Goal: Book appointment/travel/reservation

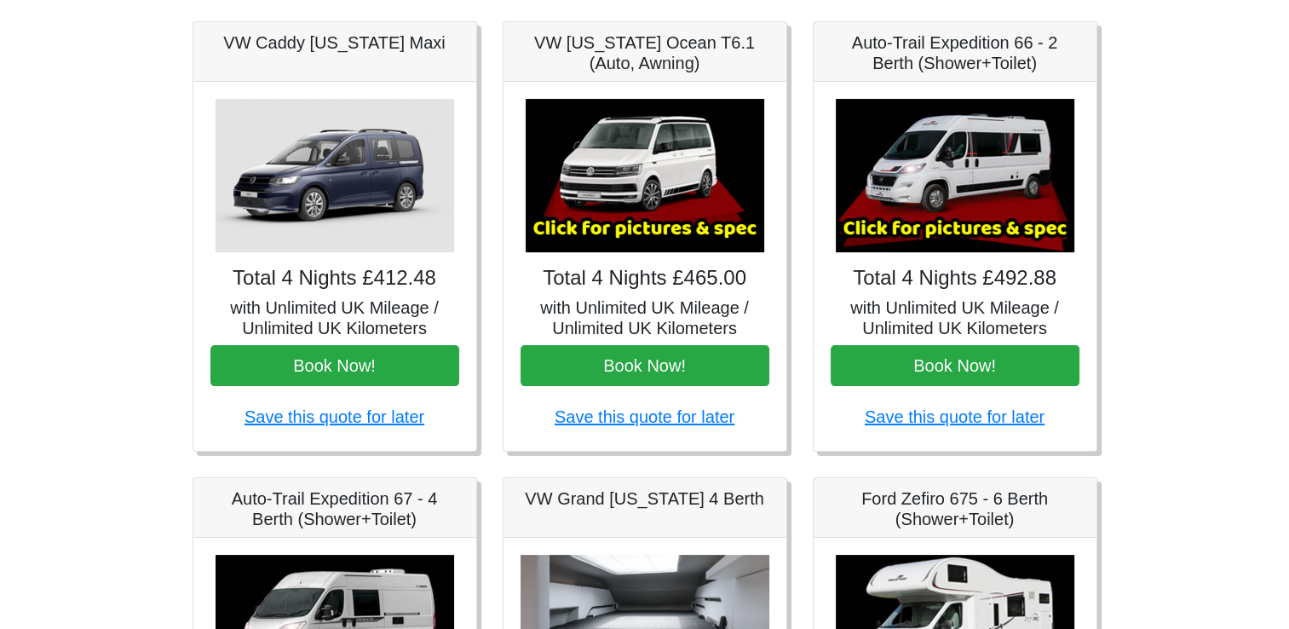
scroll to position [256, 0]
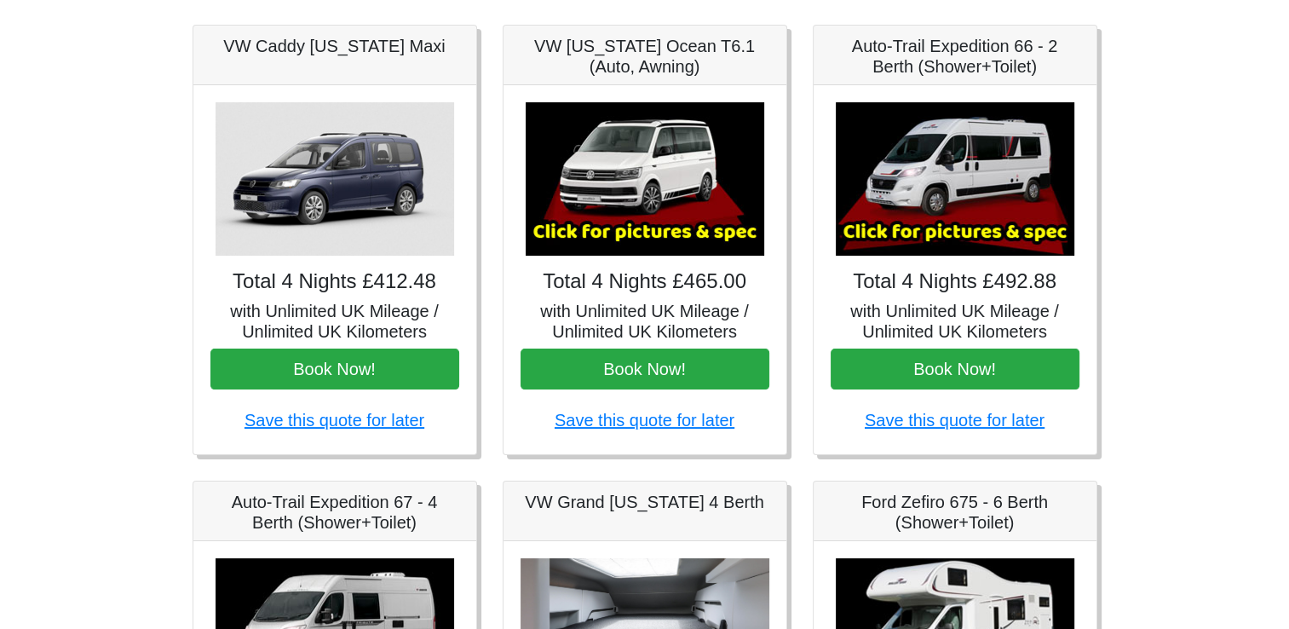
click at [328, 205] on img at bounding box center [335, 178] width 239 height 153
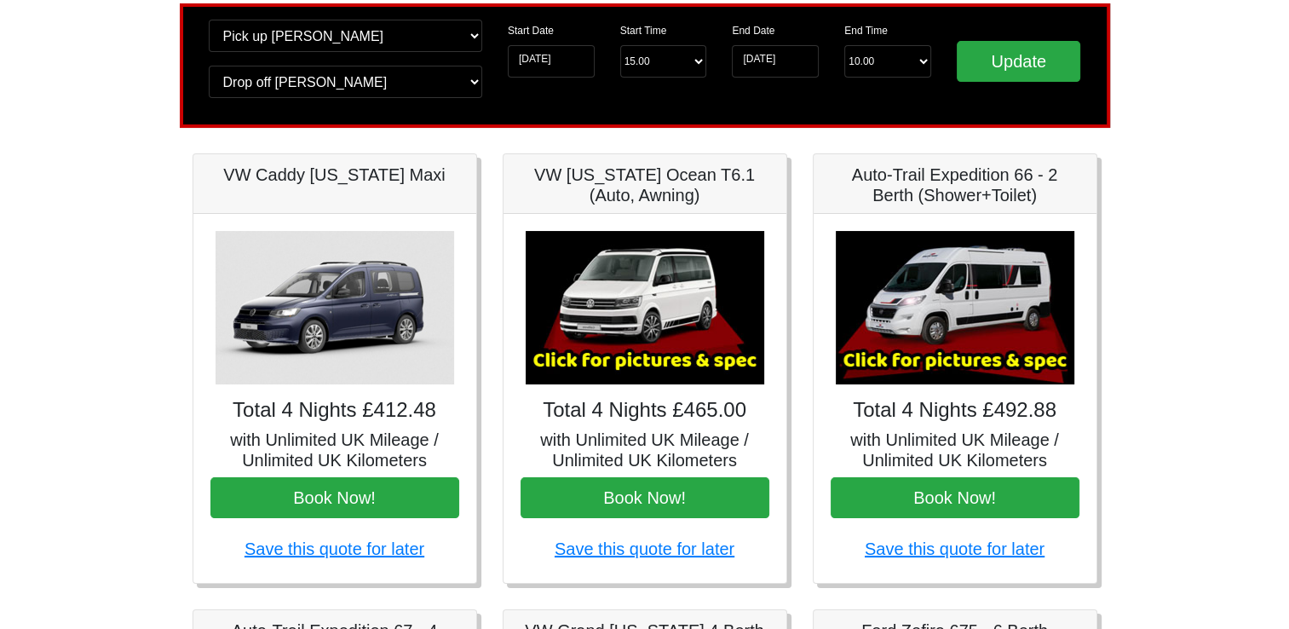
scroll to position [170, 0]
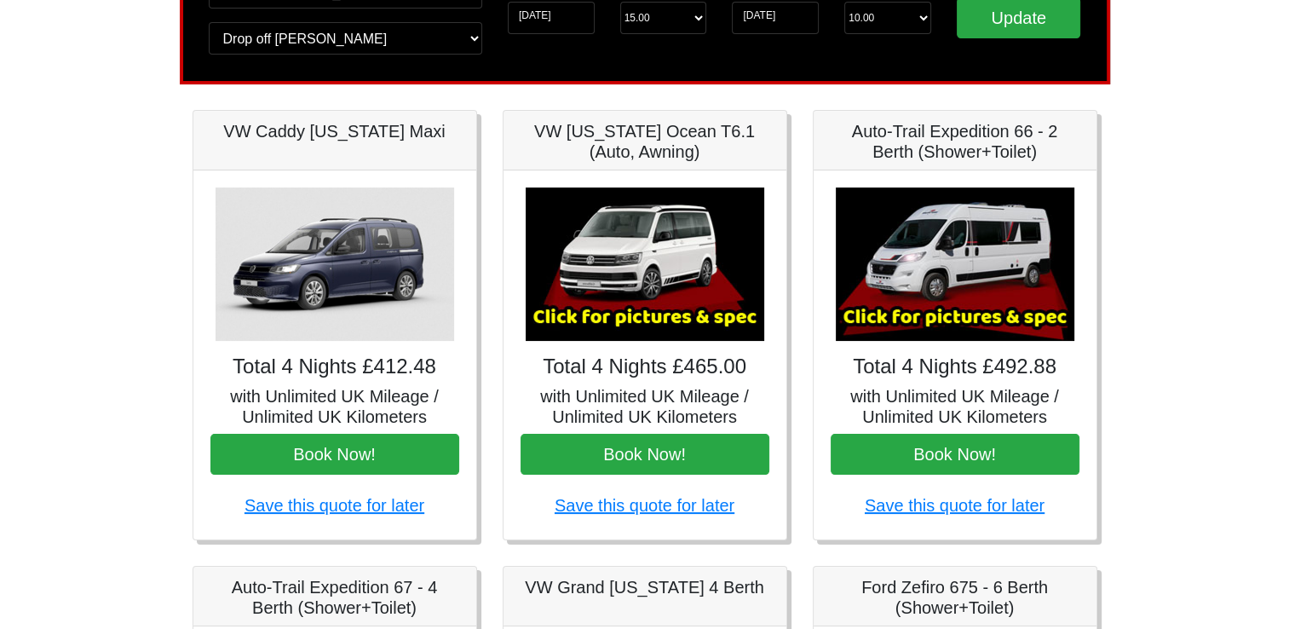
click at [631, 196] on img at bounding box center [645, 263] width 239 height 153
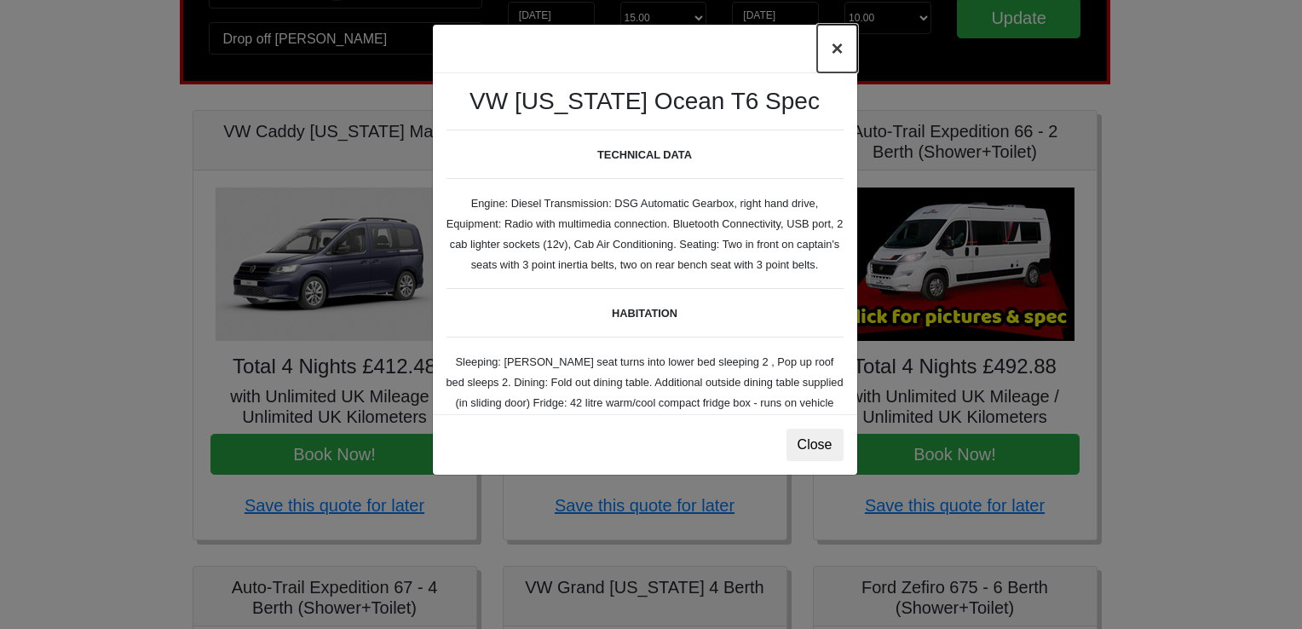
click at [833, 49] on button "×" at bounding box center [836, 49] width 39 height 48
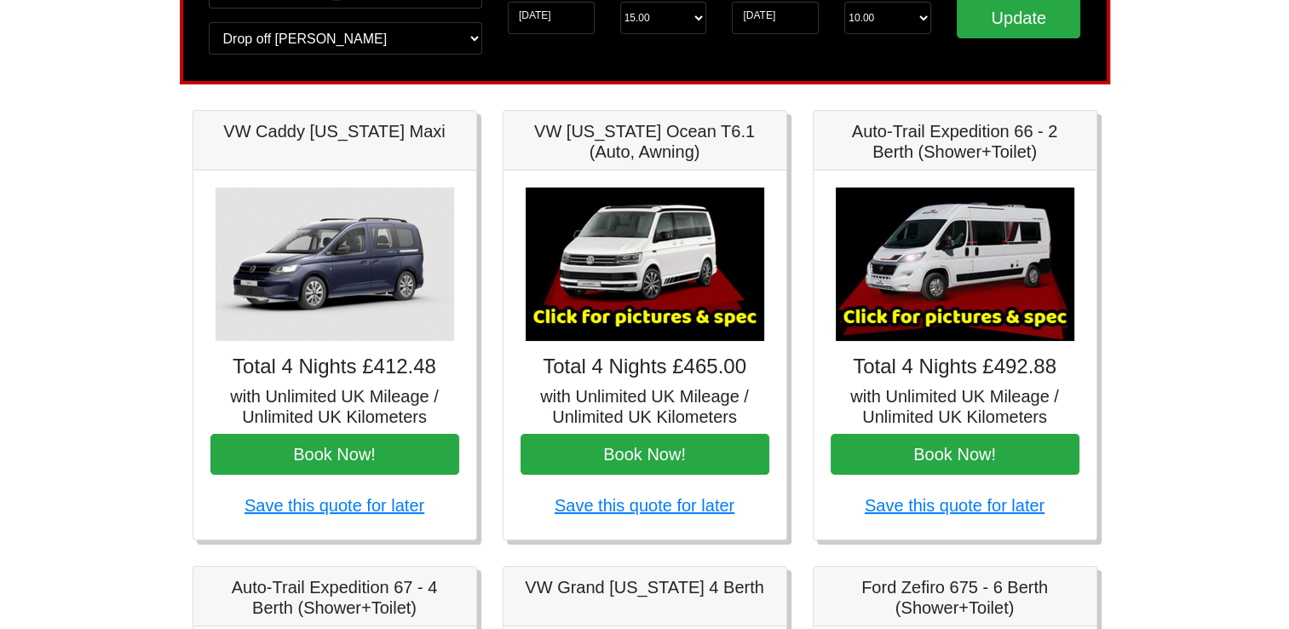
click at [342, 136] on h5 "VW Caddy [US_STATE] Maxi" at bounding box center [334, 131] width 249 height 20
click at [345, 355] on h4 "Total 4 Nights £412.48" at bounding box center [334, 367] width 249 height 25
click at [373, 290] on img at bounding box center [335, 263] width 239 height 153
click at [320, 144] on div "VW Caddy [US_STATE] Maxi" at bounding box center [334, 141] width 283 height 60
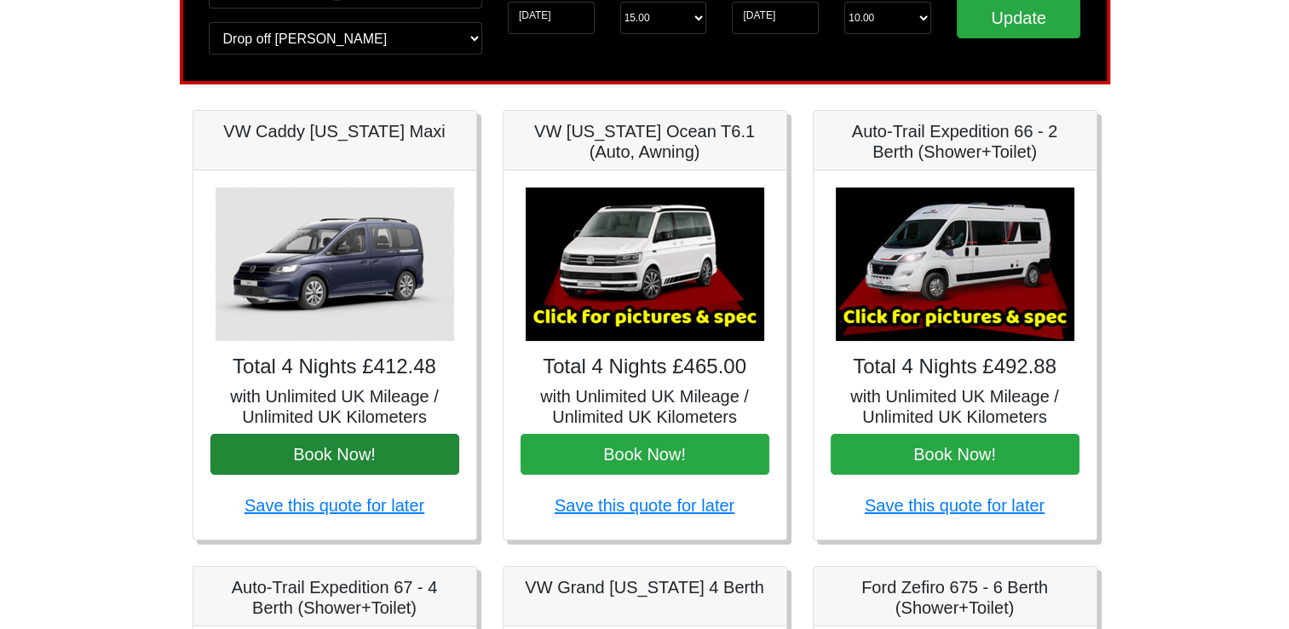
scroll to position [0, 0]
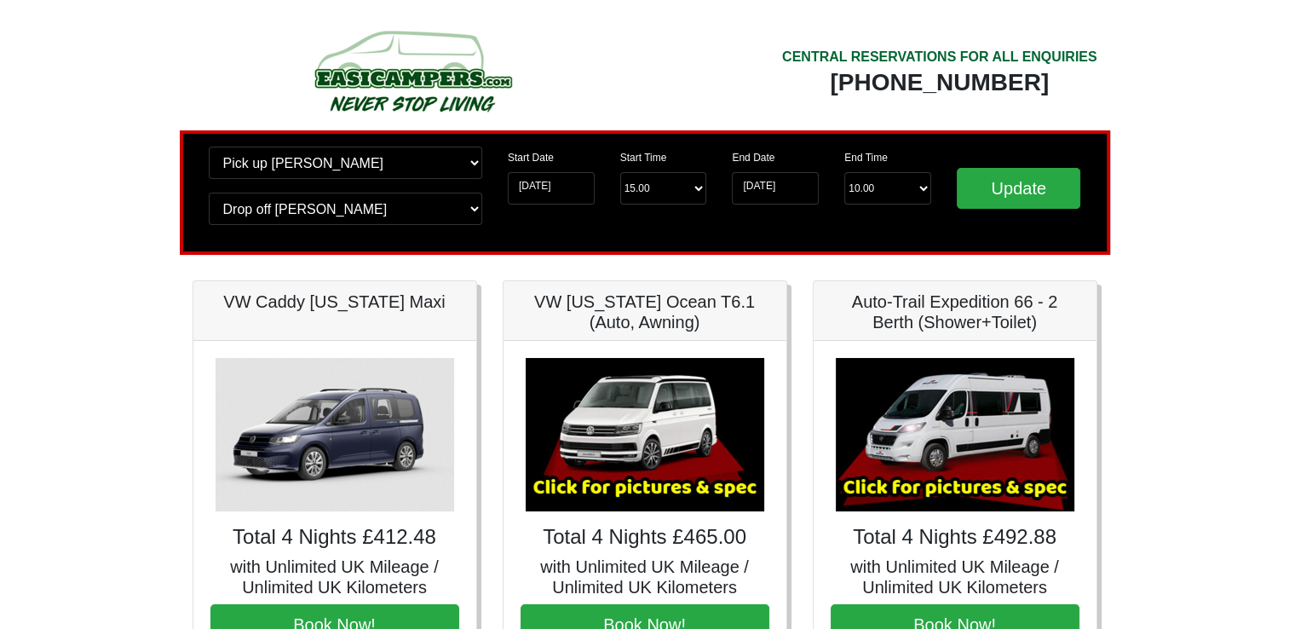
click at [604, 322] on h5 "VW [US_STATE] Ocean T6.1 (Auto, Awning)" at bounding box center [645, 311] width 249 height 41
click at [627, 416] on img at bounding box center [645, 434] width 239 height 153
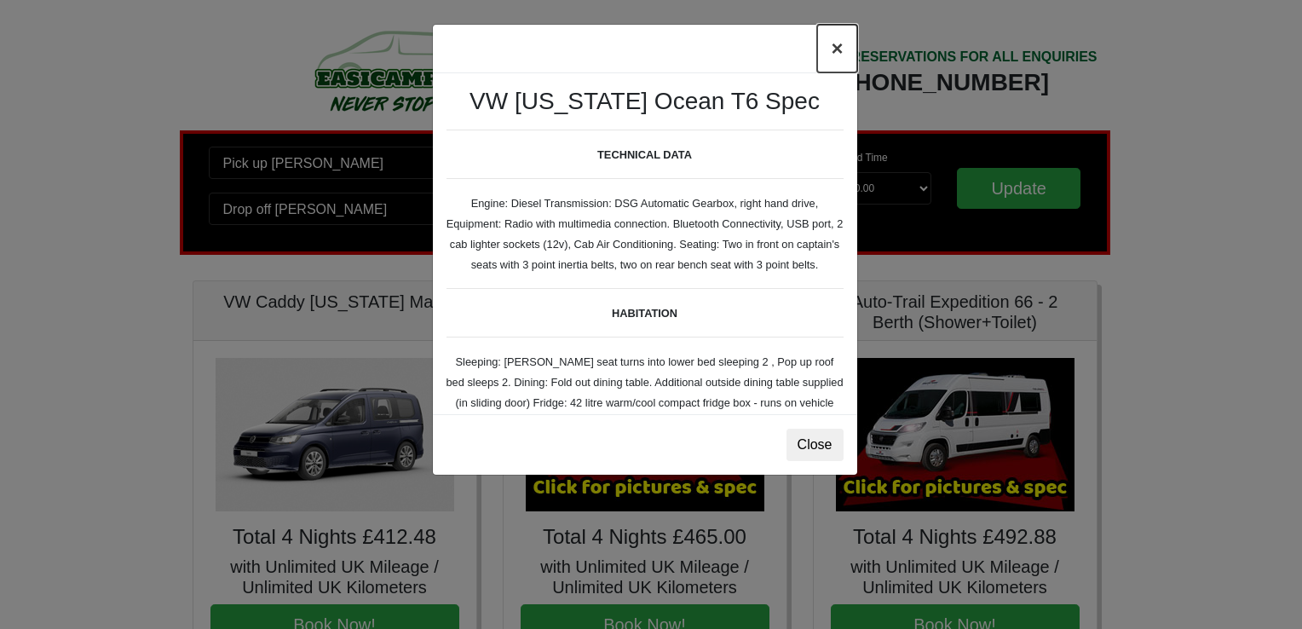
click at [826, 49] on button "×" at bounding box center [836, 49] width 39 height 48
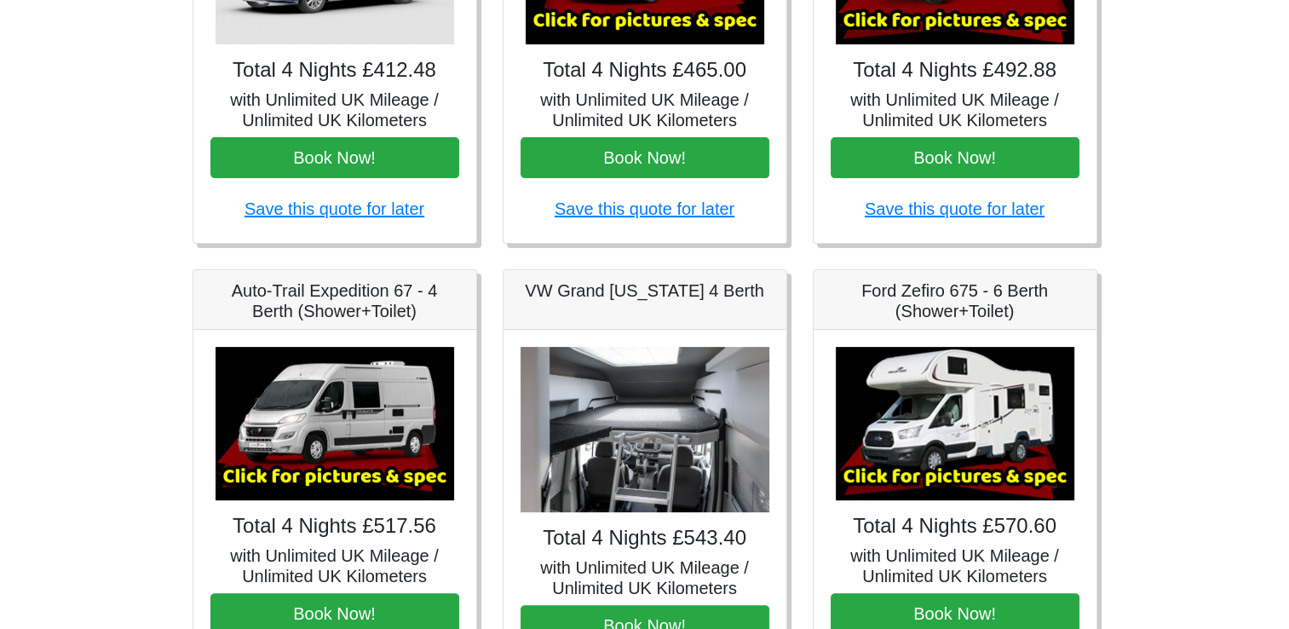
scroll to position [341, 0]
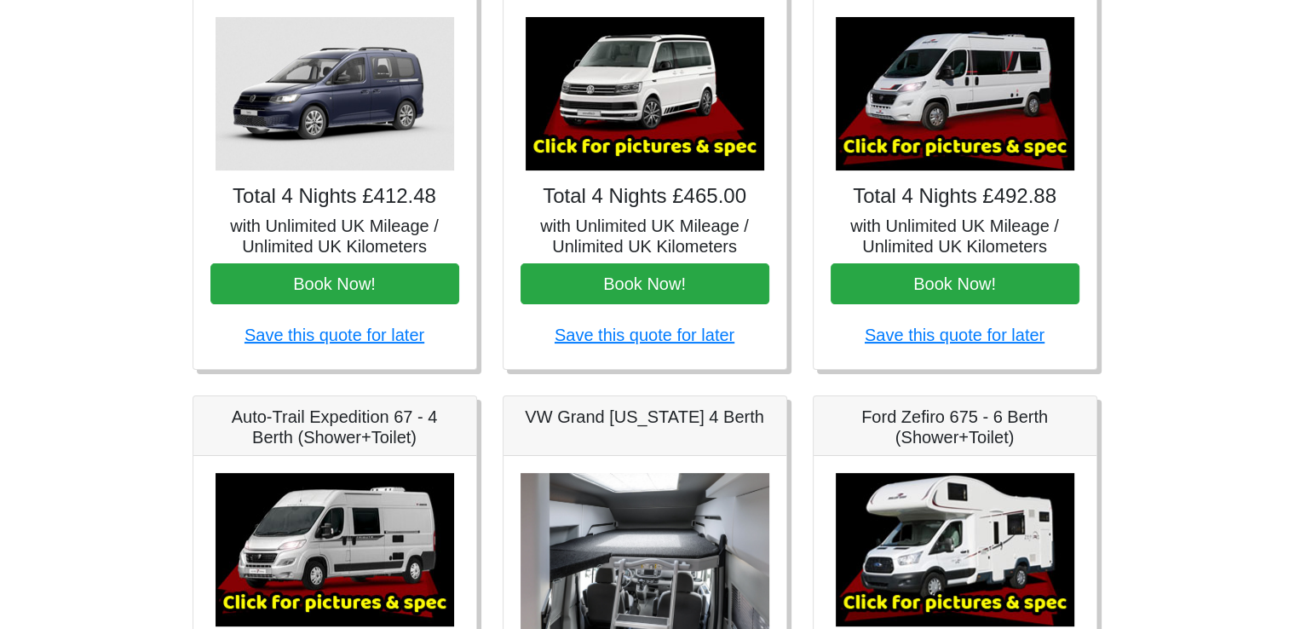
click at [352, 77] on img at bounding box center [335, 93] width 239 height 153
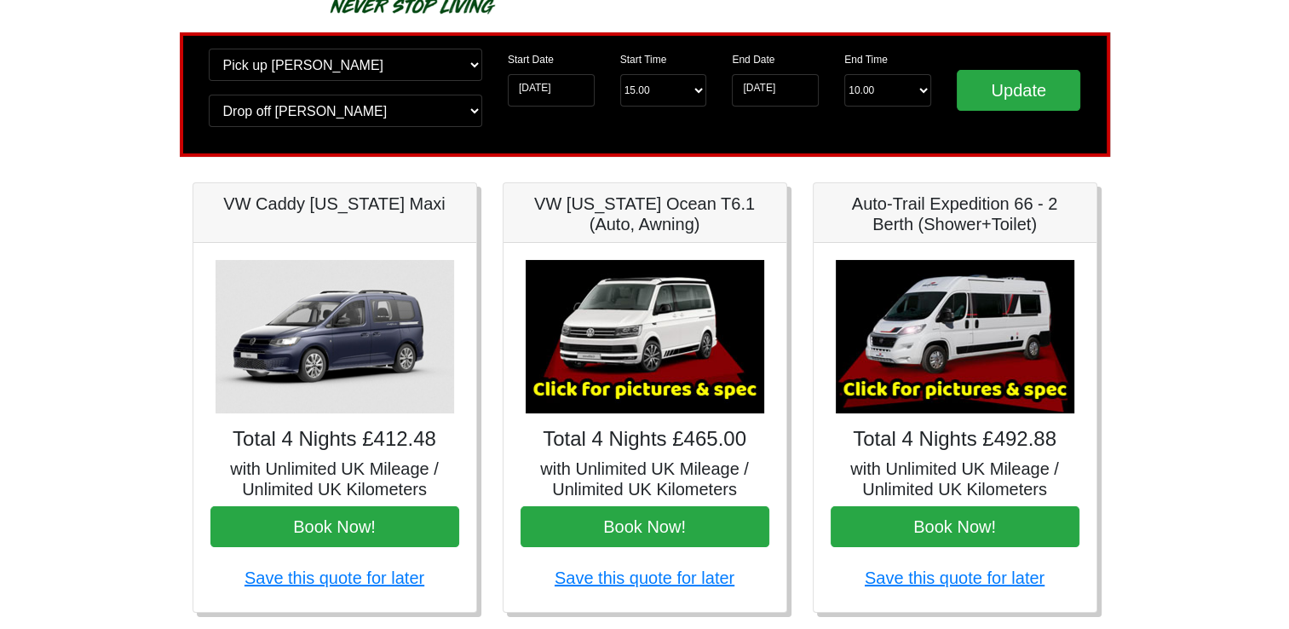
scroll to position [85, 0]
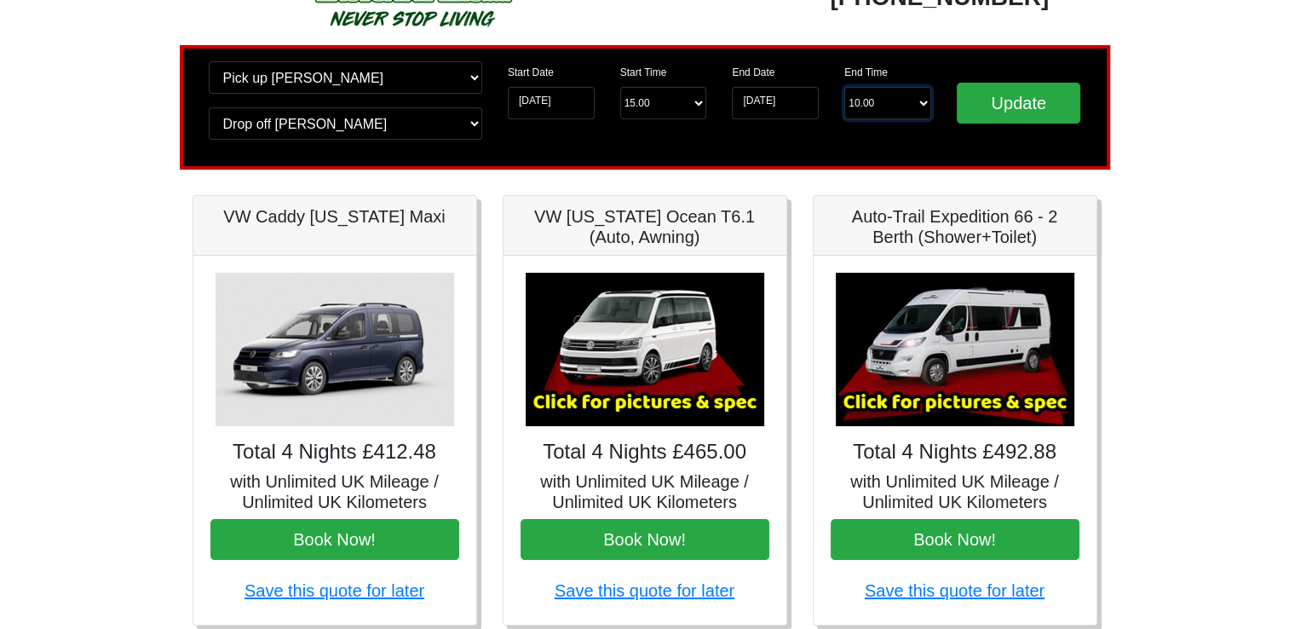
click at [902, 101] on select "End Time 10.00 -------- 08.00 am 09.00 am 10.00 am 11.00 am ([DATE] Only)" at bounding box center [888, 103] width 87 height 32
click at [652, 103] on select "Start Time 15.00 -------- 11.00 am ([DATE] & [DATE] Only) 12.00 pm ([DATE]) 13.…" at bounding box center [663, 103] width 87 height 32
select select "13.00"
click at [620, 87] on select "Start Time 15.00 -------- 11.00 am ([DATE] & [DATE] Only) 12.00 pm ([DATE]) 13.…" at bounding box center [663, 103] width 87 height 32
click at [995, 105] on input "Update" at bounding box center [1019, 103] width 124 height 41
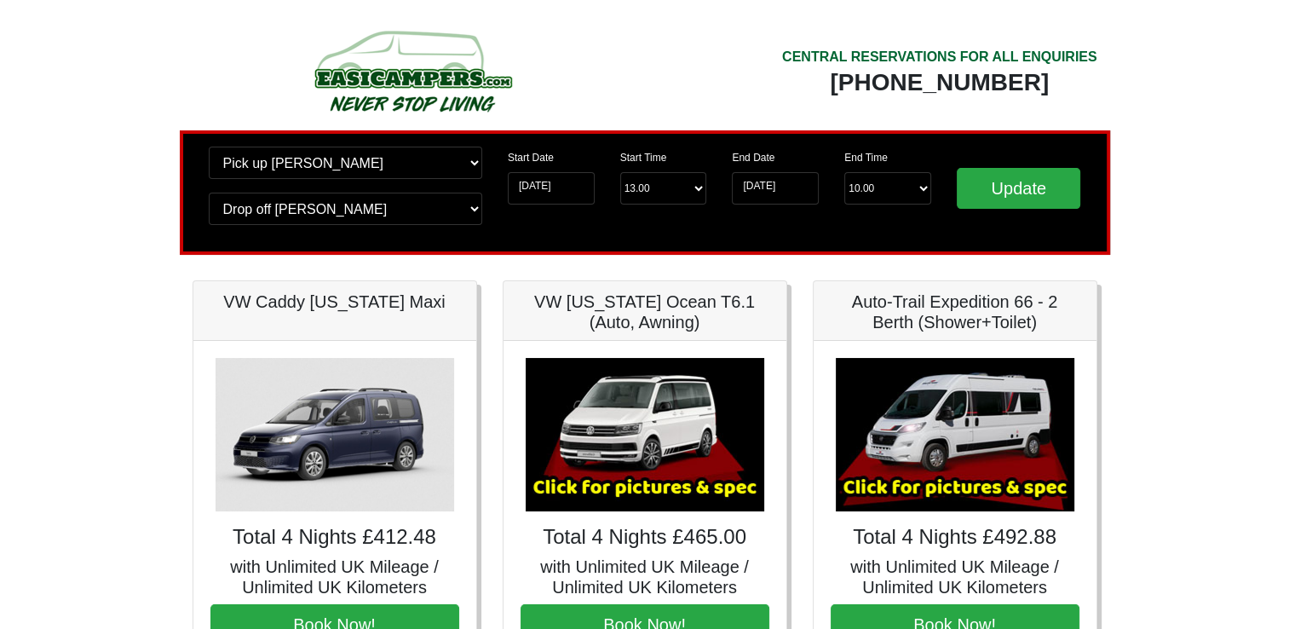
scroll to position [170, 0]
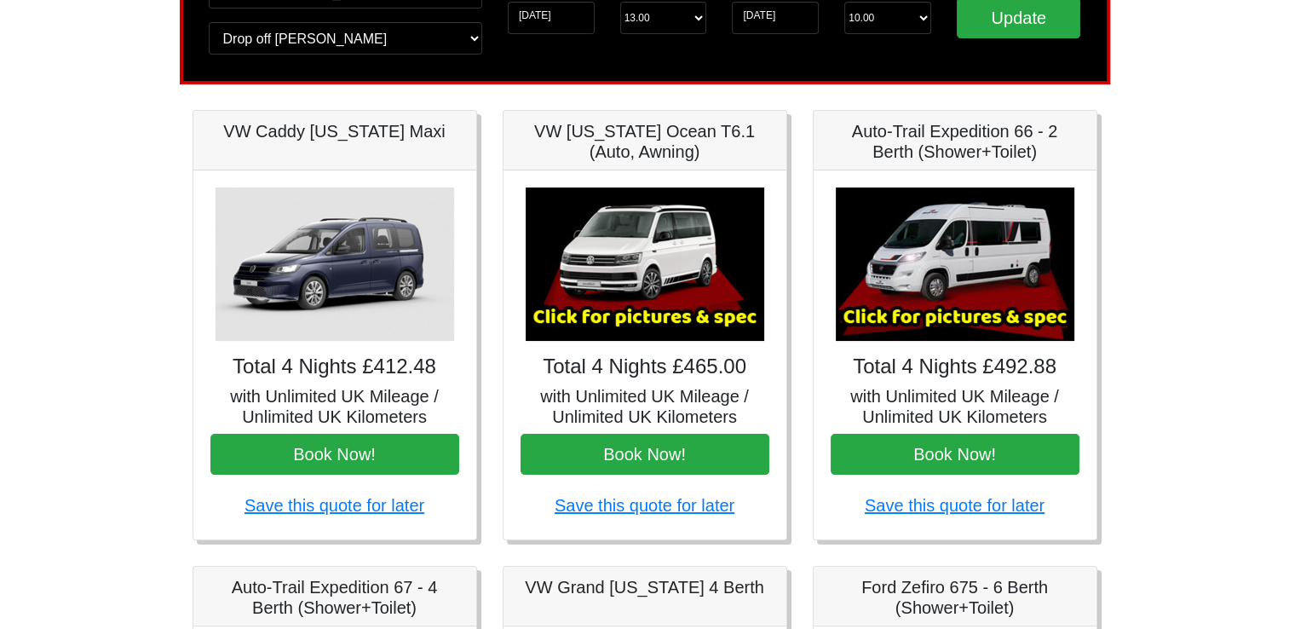
click at [557, 280] on img at bounding box center [645, 263] width 239 height 153
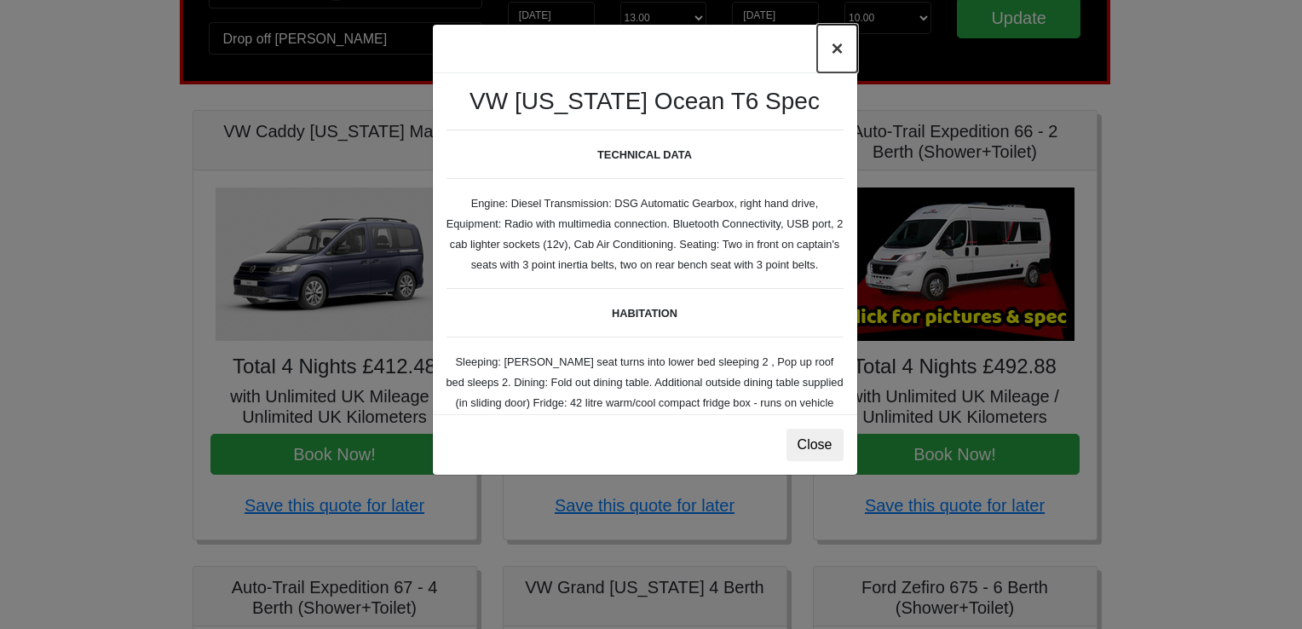
click at [839, 49] on button "×" at bounding box center [836, 49] width 39 height 48
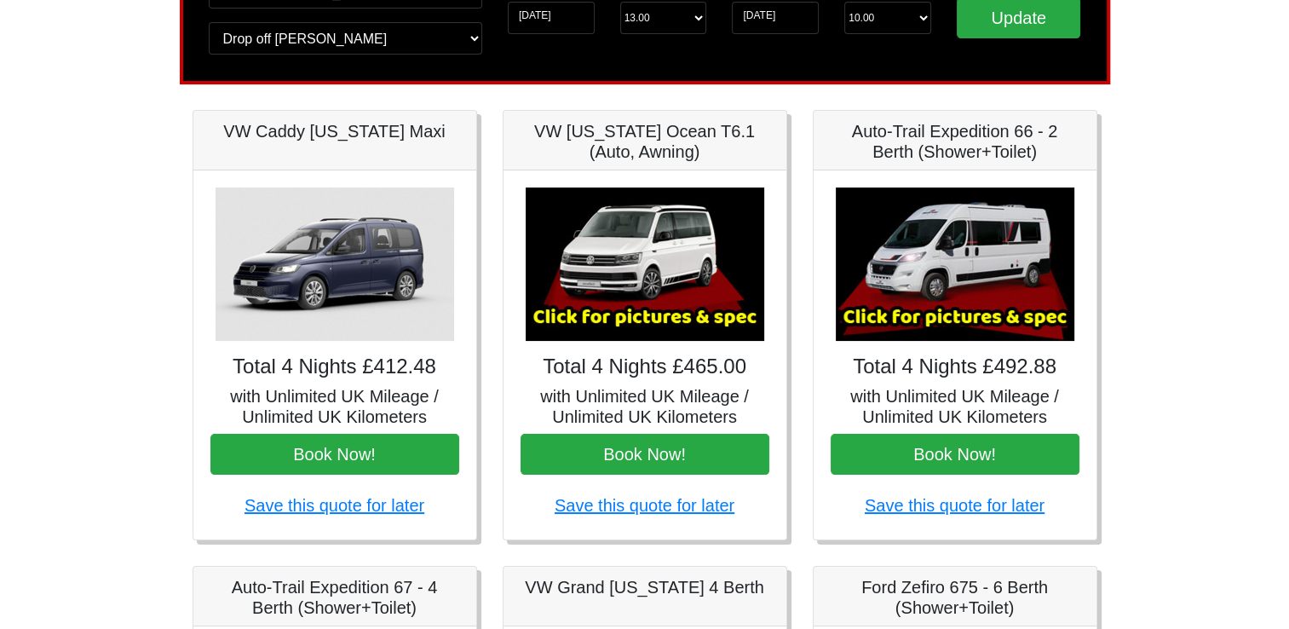
click at [931, 312] on img at bounding box center [955, 263] width 239 height 153
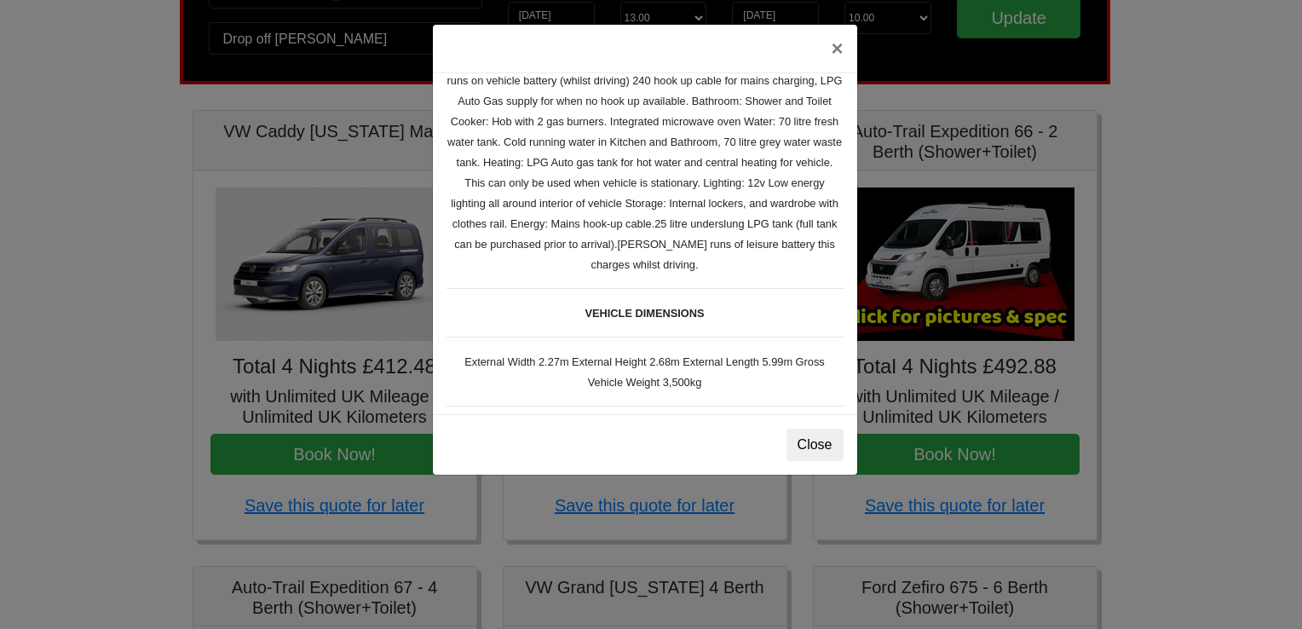
scroll to position [426, 0]
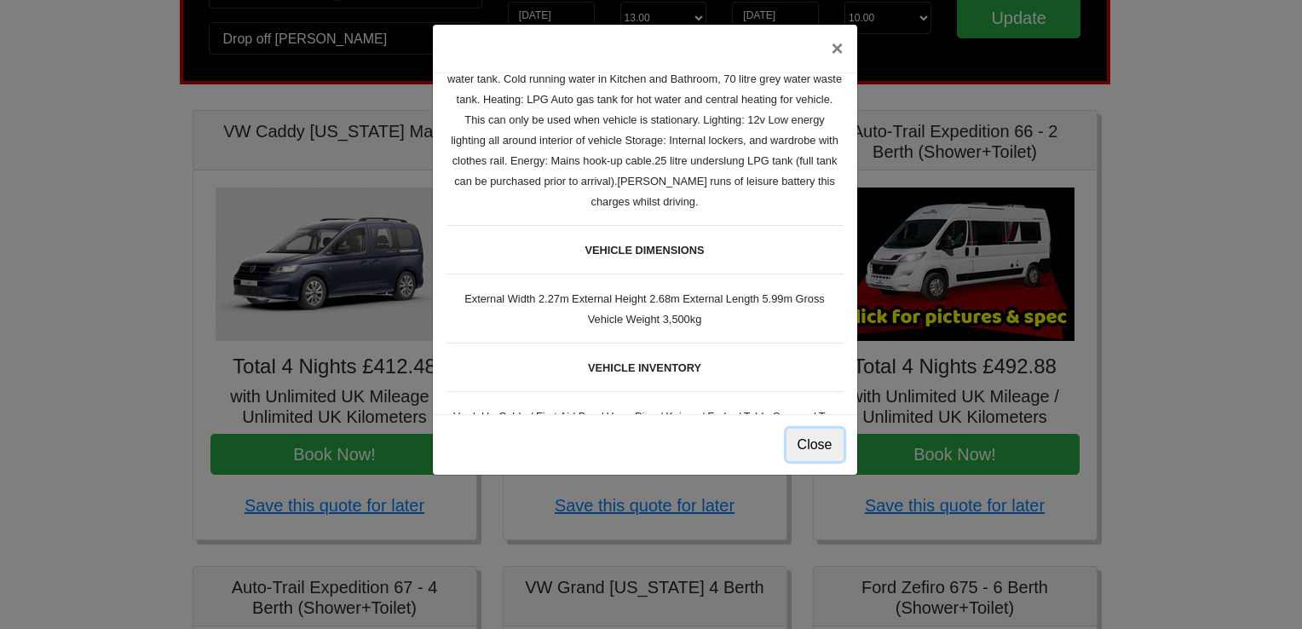
click at [821, 445] on button "Close" at bounding box center [815, 445] width 57 height 32
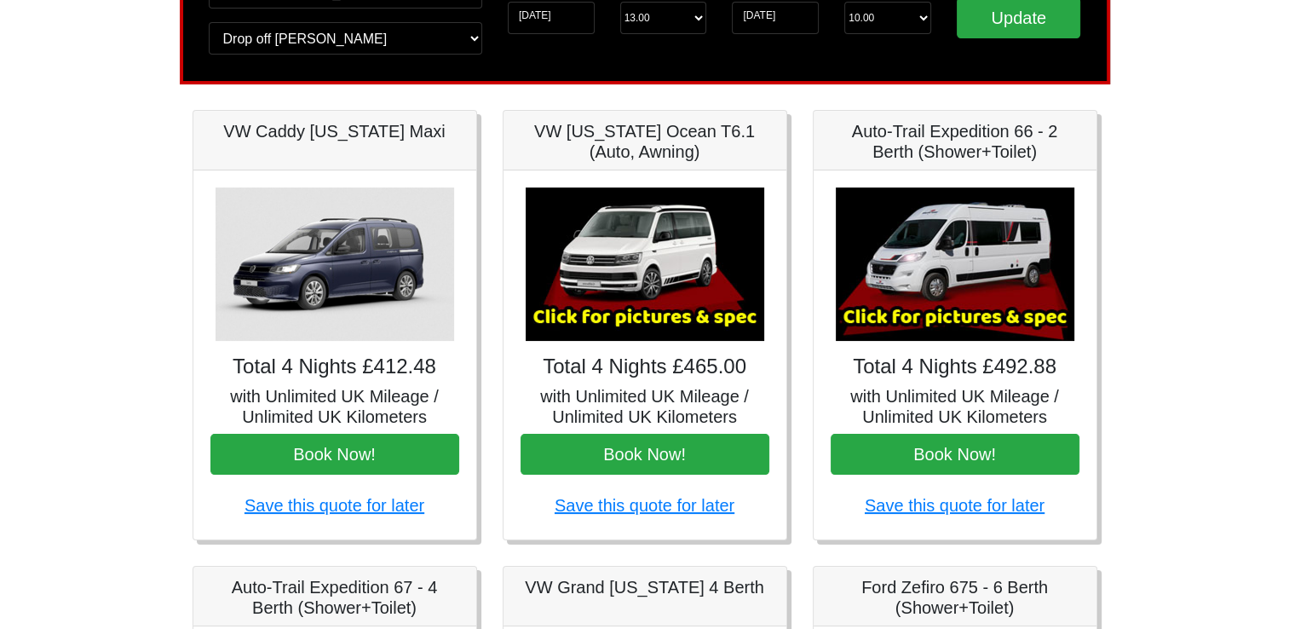
click at [695, 279] on img at bounding box center [645, 263] width 239 height 153
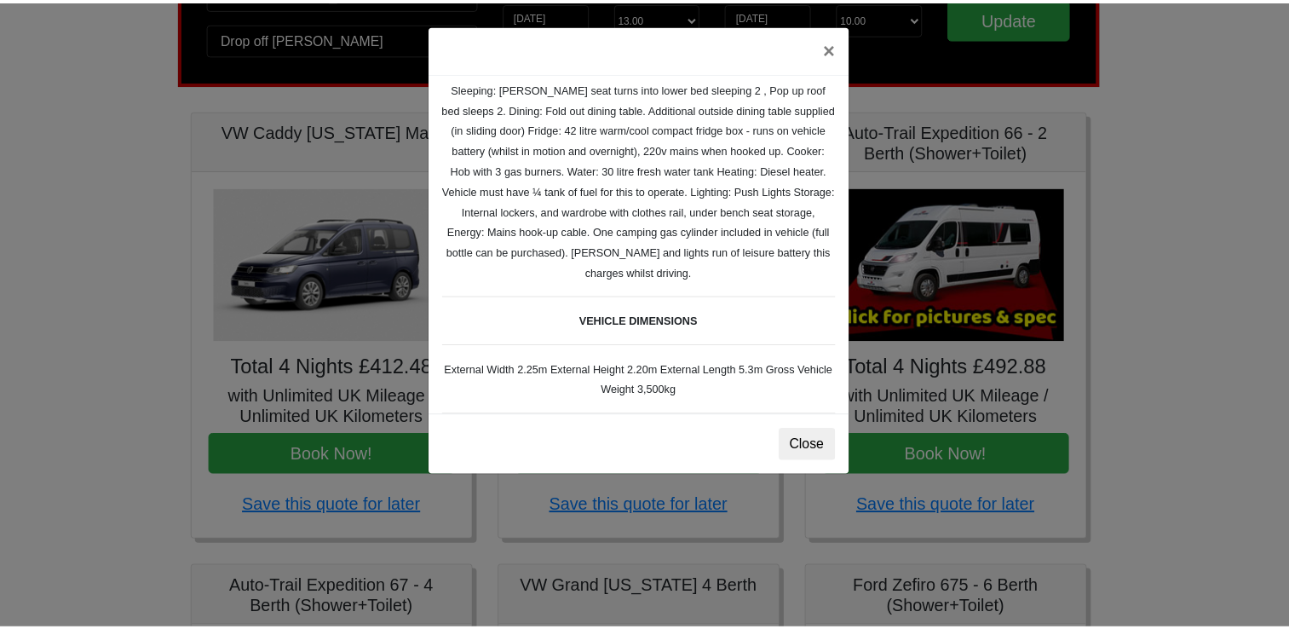
scroll to position [341, 0]
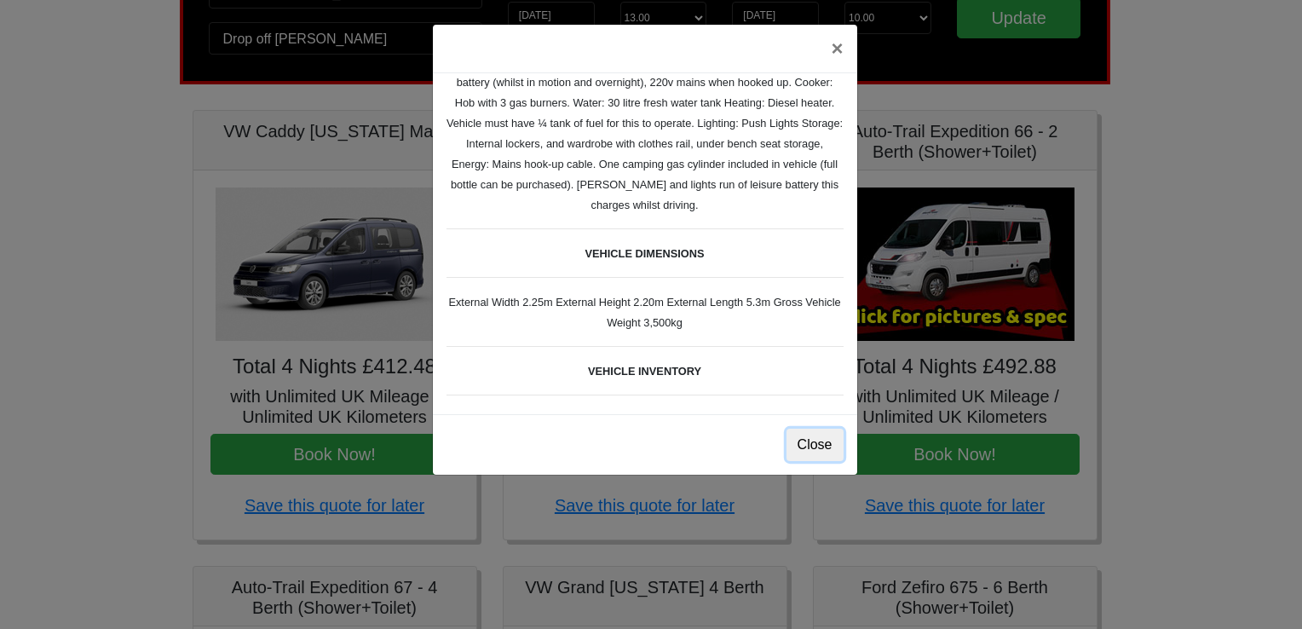
click at [826, 450] on button "Close" at bounding box center [815, 445] width 57 height 32
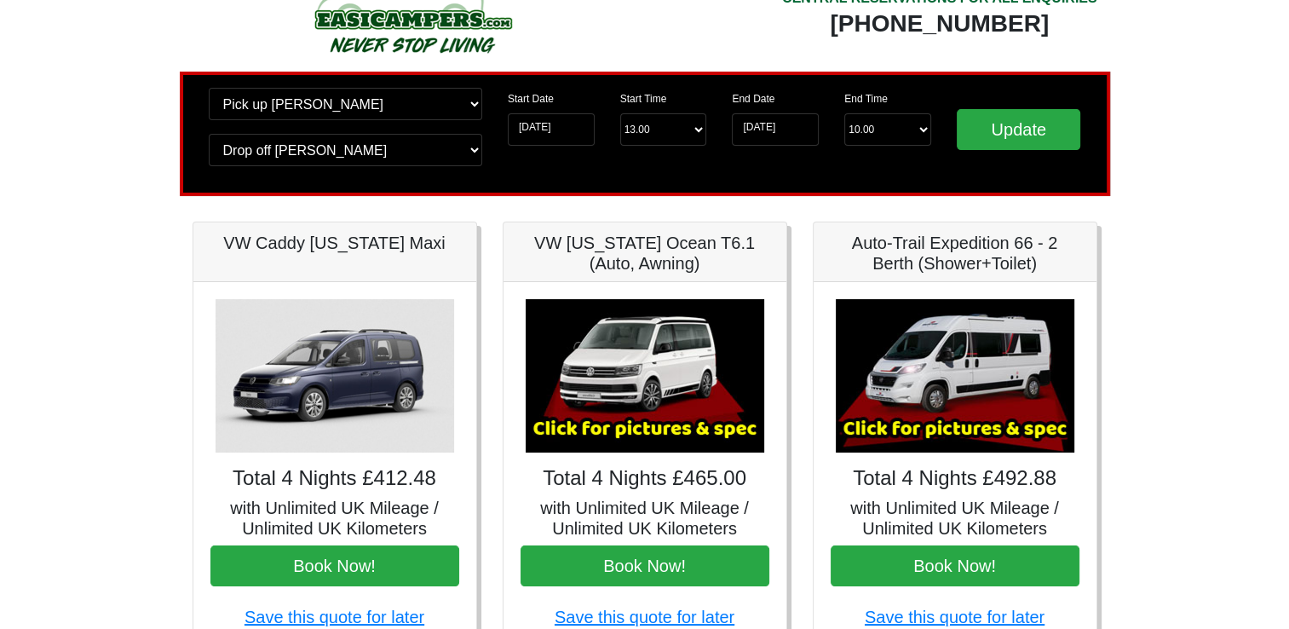
scroll to position [0, 0]
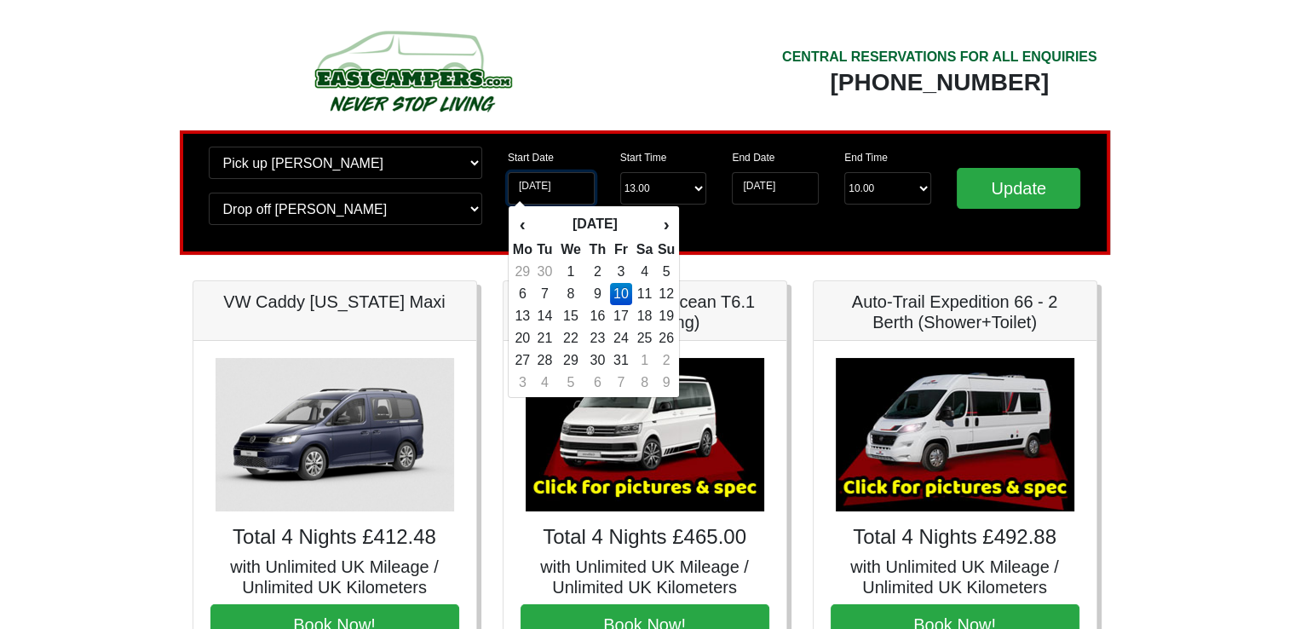
click at [554, 191] on input "[DATE]" at bounding box center [551, 188] width 87 height 32
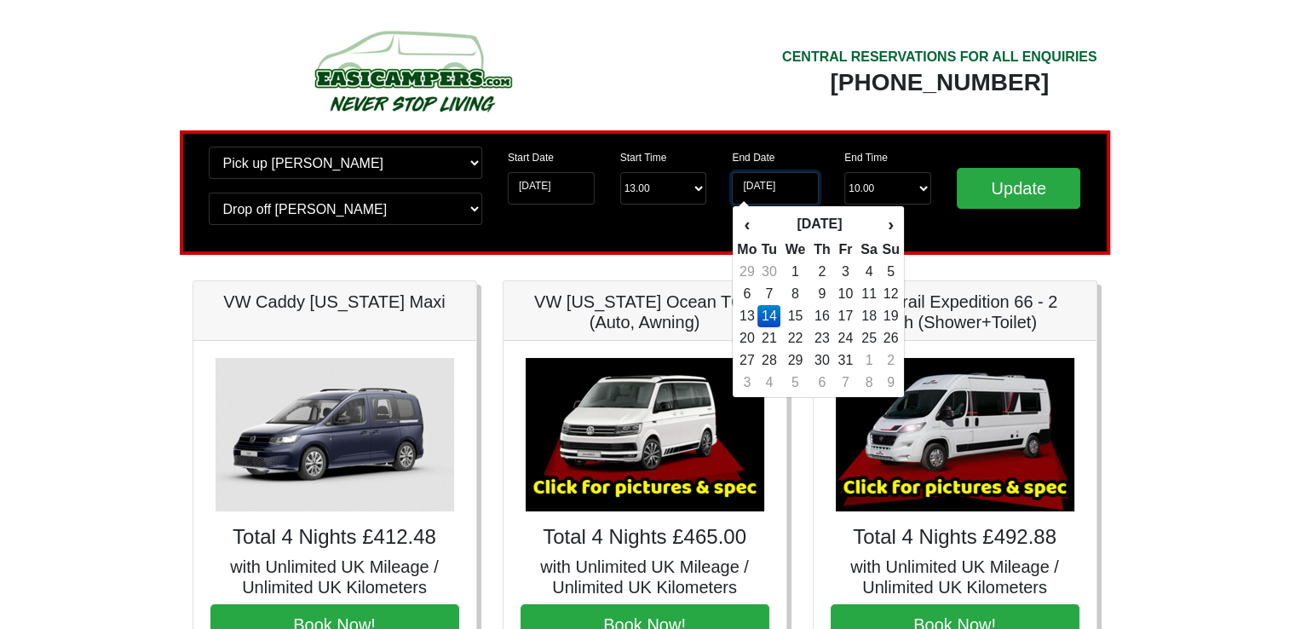
click at [803, 188] on input "[DATE]" at bounding box center [775, 188] width 87 height 32
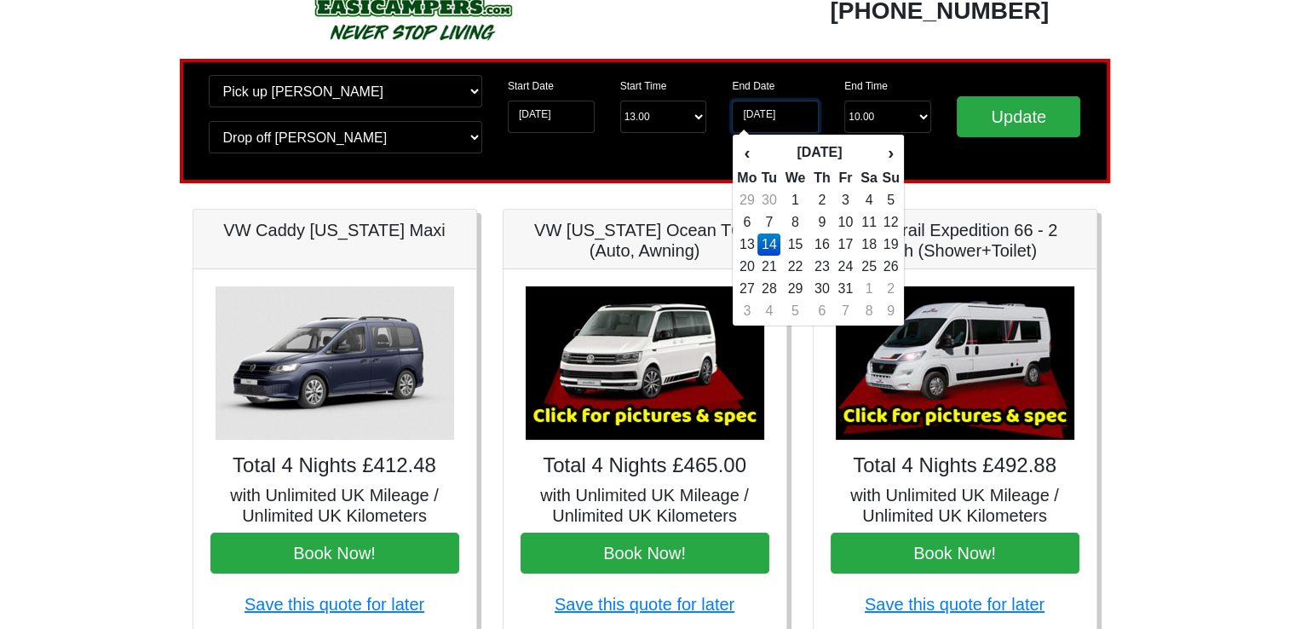
scroll to position [47, 0]
